Goal: Book appointment/travel/reservation

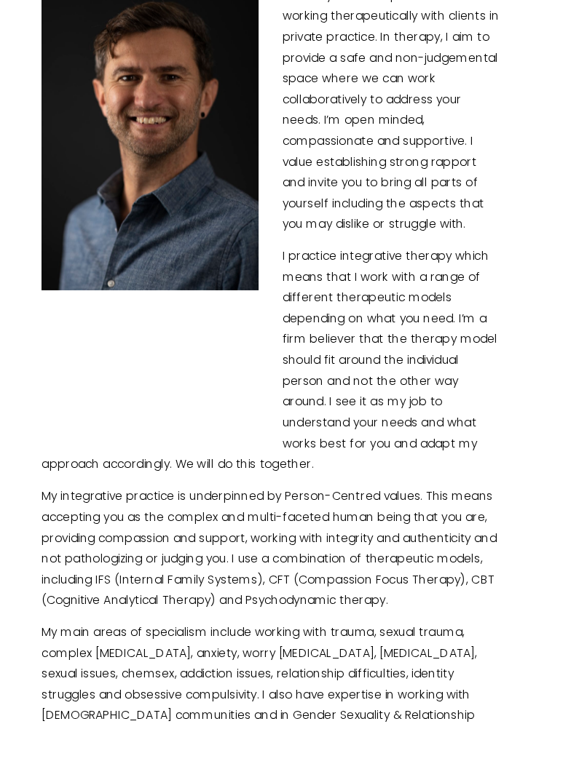
scroll to position [450, 1]
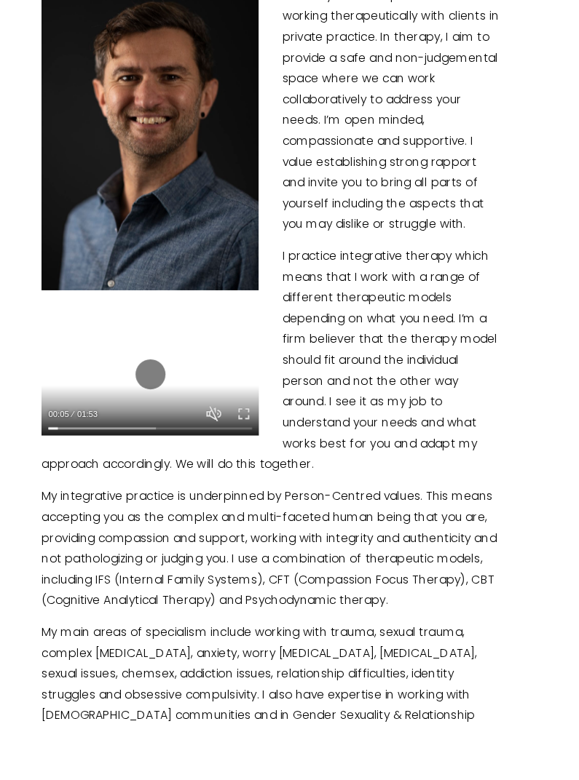
click at [223, 434] on button "Unmute Mute" at bounding box center [228, 442] width 17 height 17
click at [265, 434] on button "Exit fullscreen Enter fullscreen" at bounding box center [260, 442] width 17 height 17
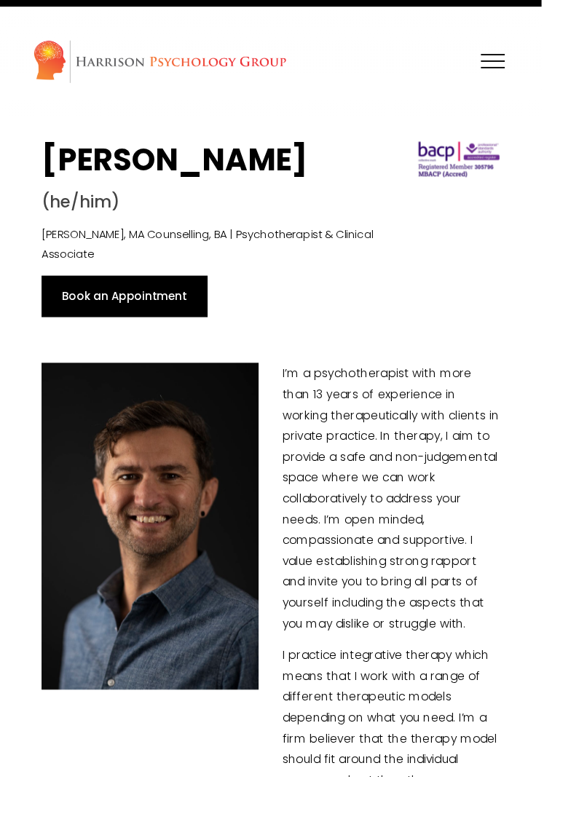
scroll to position [449, 1]
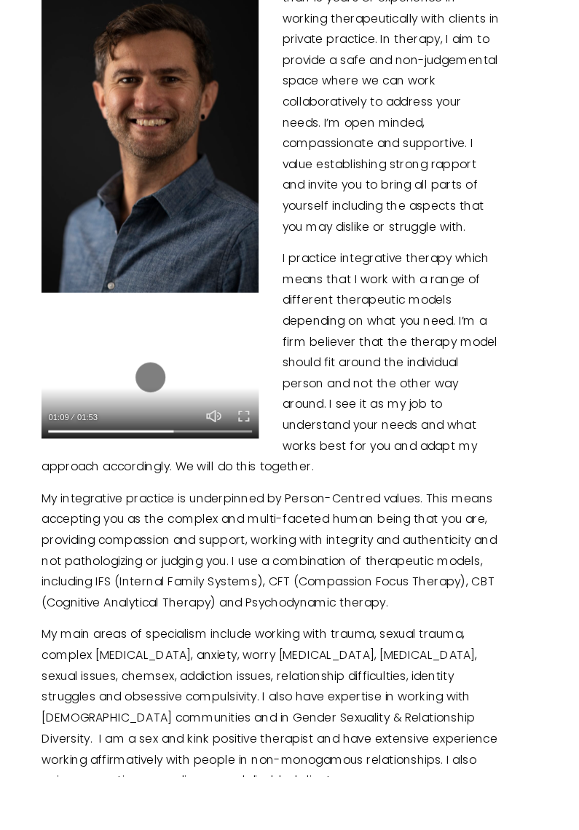
type input "61.72"
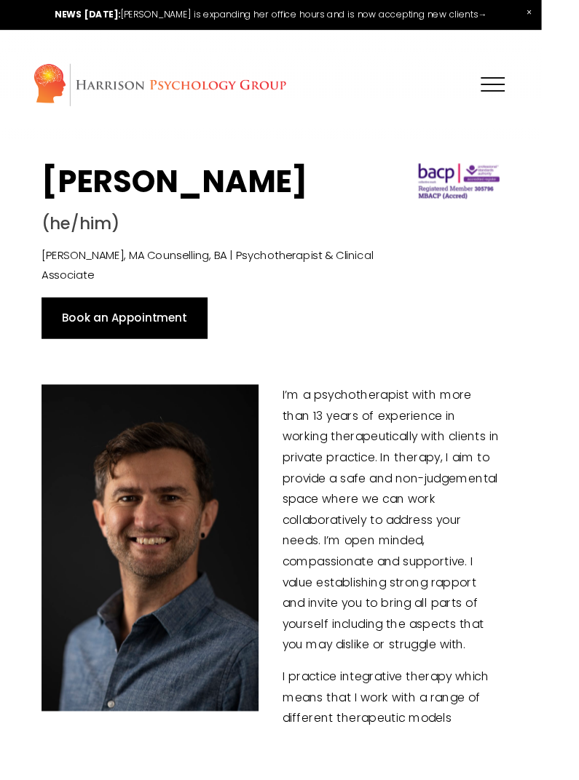
click at [170, 318] on link "Book an Appointment" at bounding box center [132, 340] width 177 height 44
type input "10.28"
click at [179, 318] on link "Book an Appointment" at bounding box center [132, 340] width 177 height 44
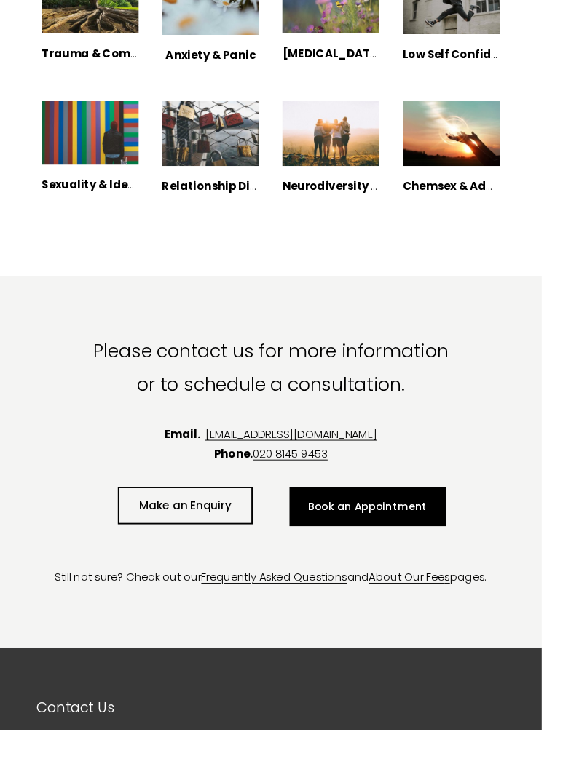
scroll to position [2043, 7]
click at [407, 520] on link "Book an Appointment" at bounding box center [392, 540] width 167 height 41
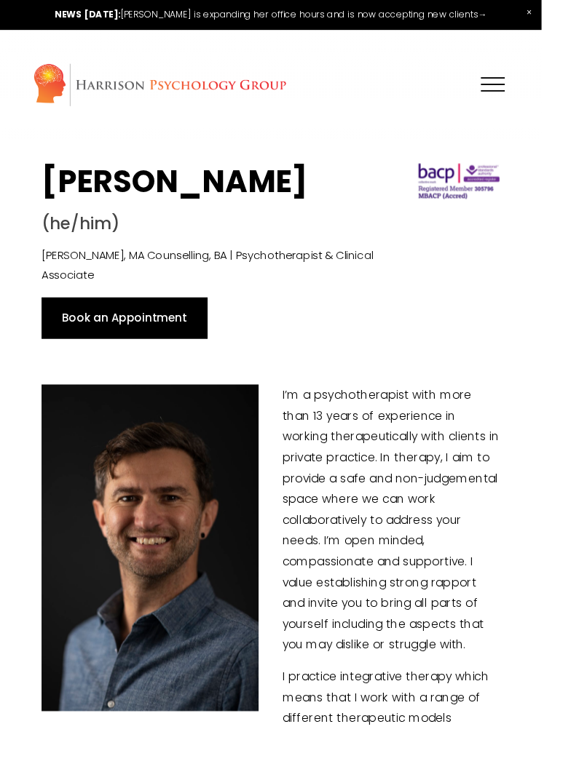
type input "10.4"
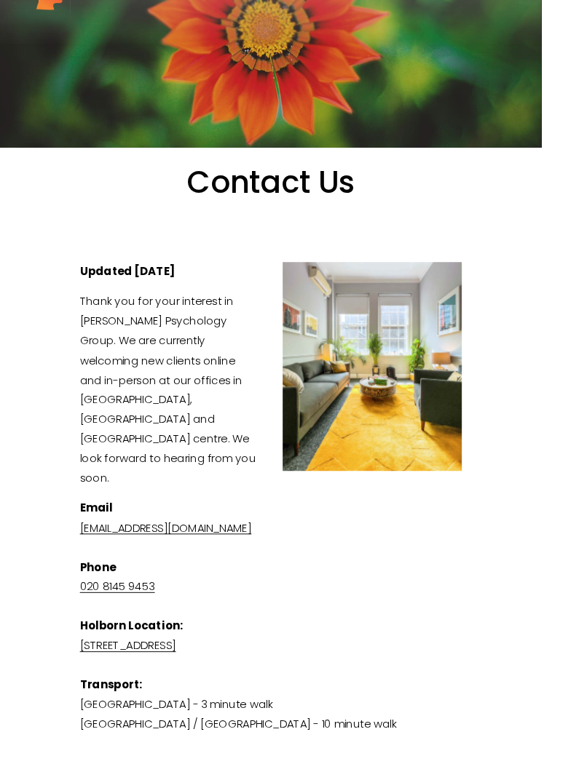
scroll to position [3, 0]
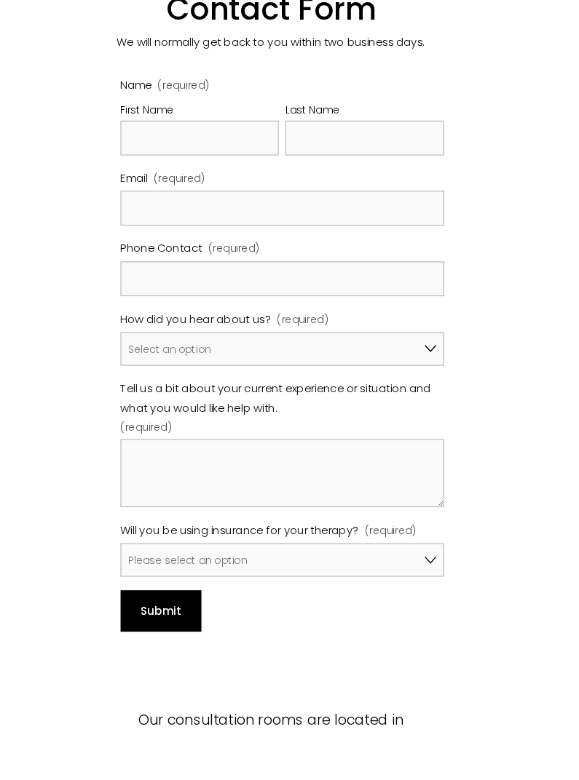
scroll to position [1021, 1]
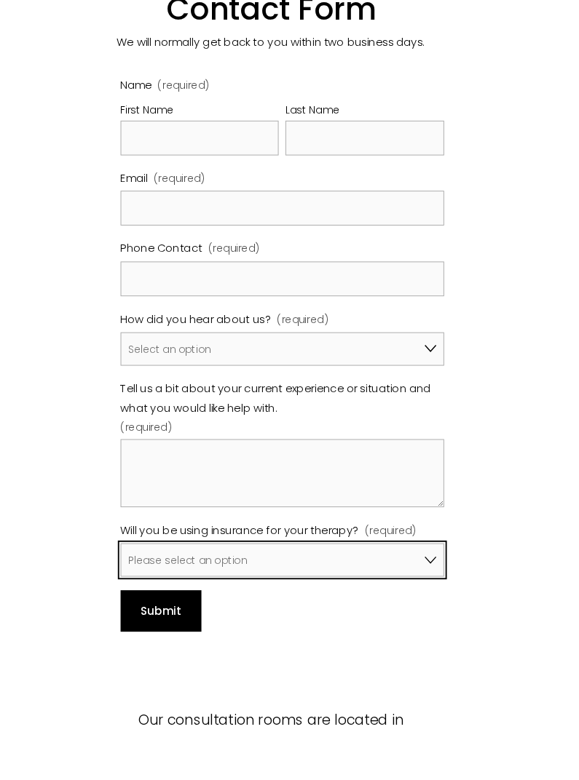
click at [433, 581] on select "Please select an option No, I won't be using insurance Yes, I will be using Avi…" at bounding box center [302, 599] width 347 height 36
select select "Yes, I will be using Bupa"
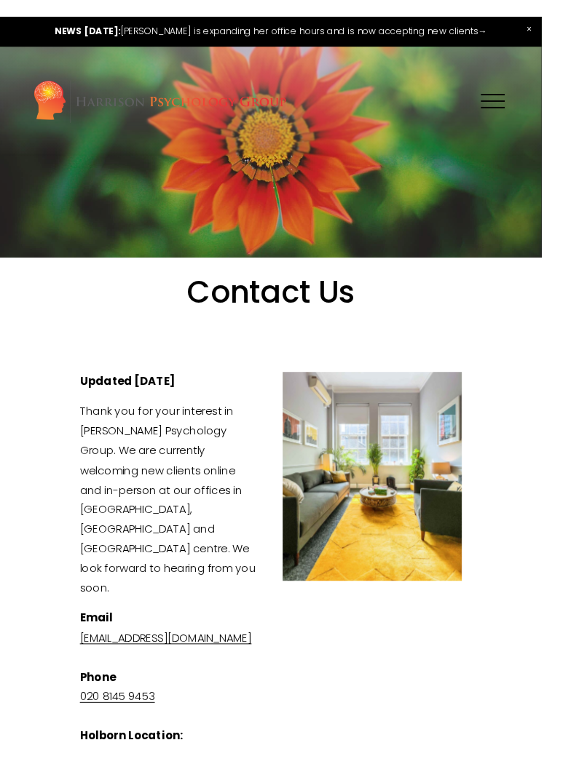
scroll to position [0, 1]
